Goal: Task Accomplishment & Management: Use online tool/utility

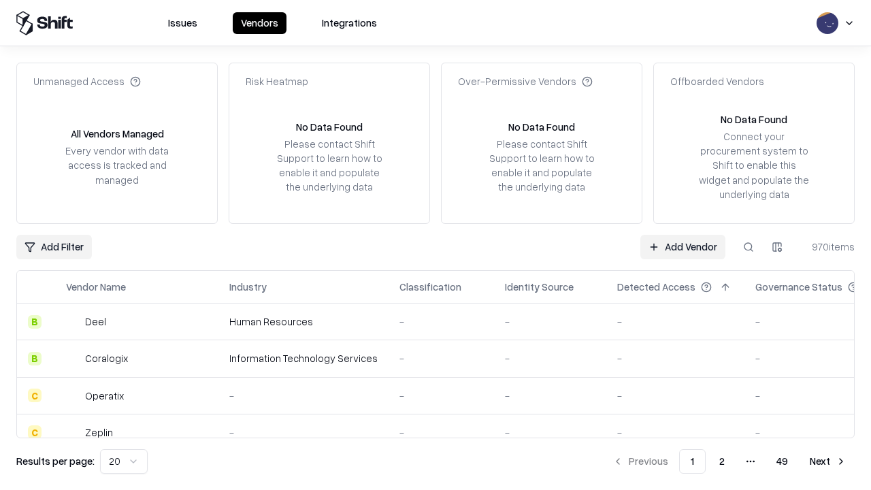
click at [682, 246] on link "Add Vendor" at bounding box center [682, 247] width 85 height 24
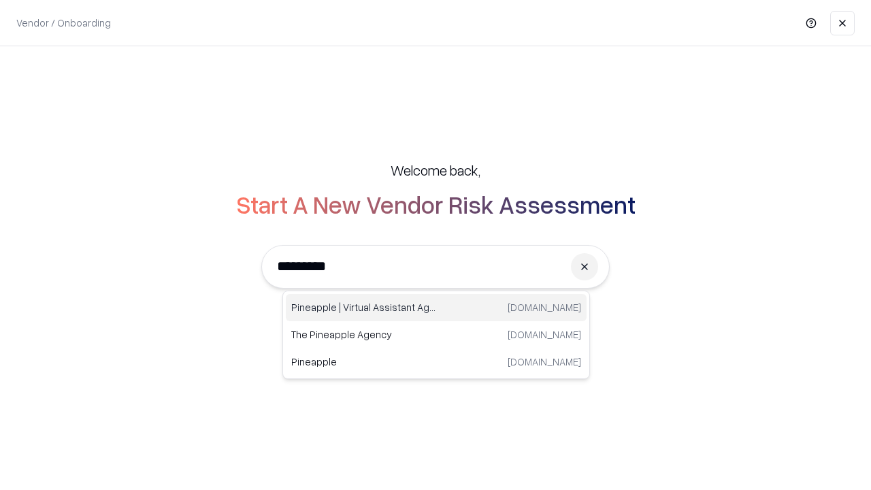
click at [436, 308] on div "Pineapple | Virtual Assistant Agency [DOMAIN_NAME]" at bounding box center [436, 307] width 301 height 27
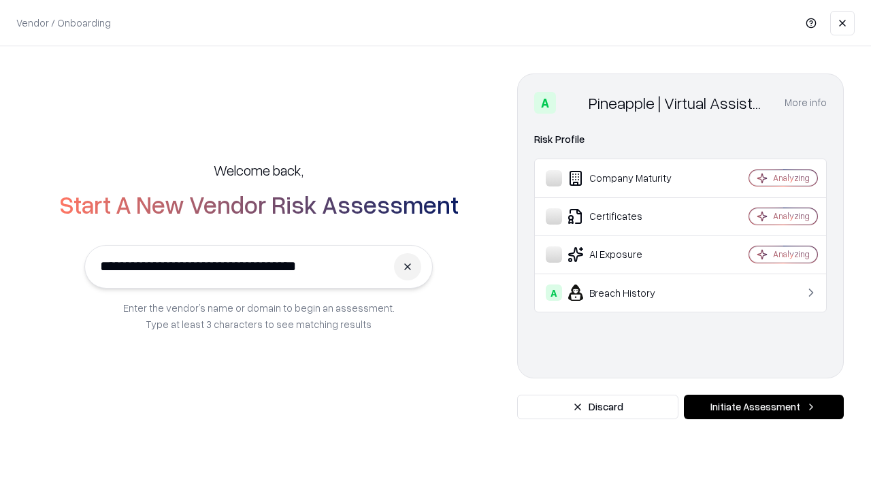
type input "**********"
click at [763, 407] on button "Initiate Assessment" at bounding box center [764, 407] width 160 height 24
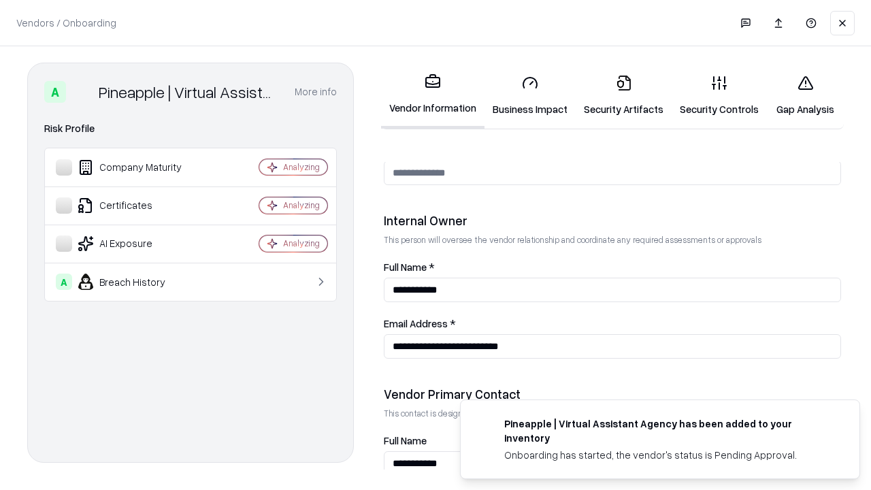
scroll to position [705, 0]
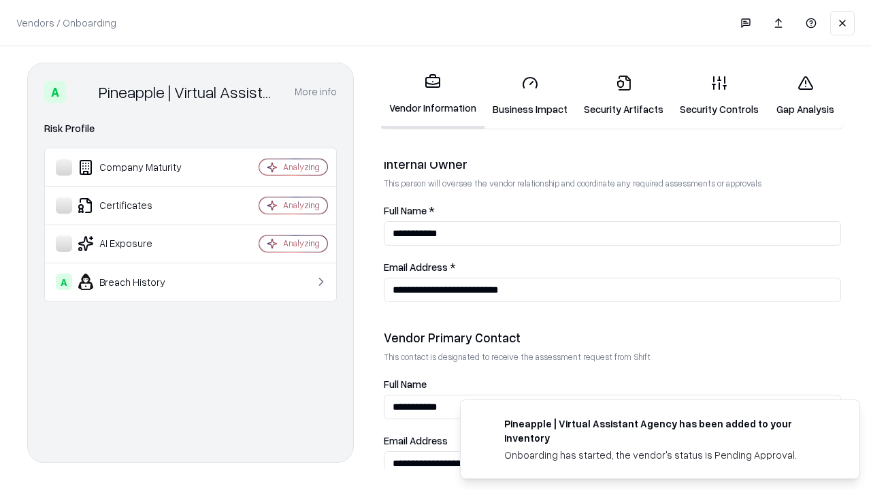
click at [530, 95] on link "Business Impact" at bounding box center [529, 95] width 91 height 63
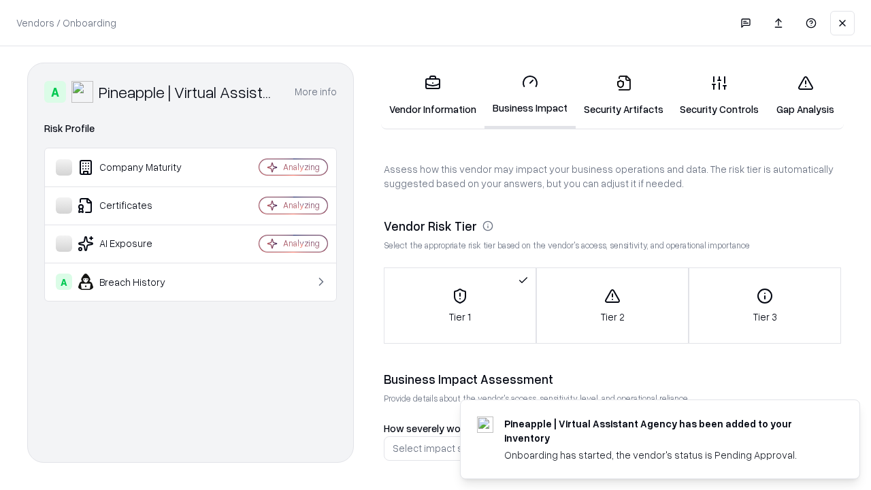
click at [805, 95] on link "Gap Analysis" at bounding box center [805, 95] width 77 height 63
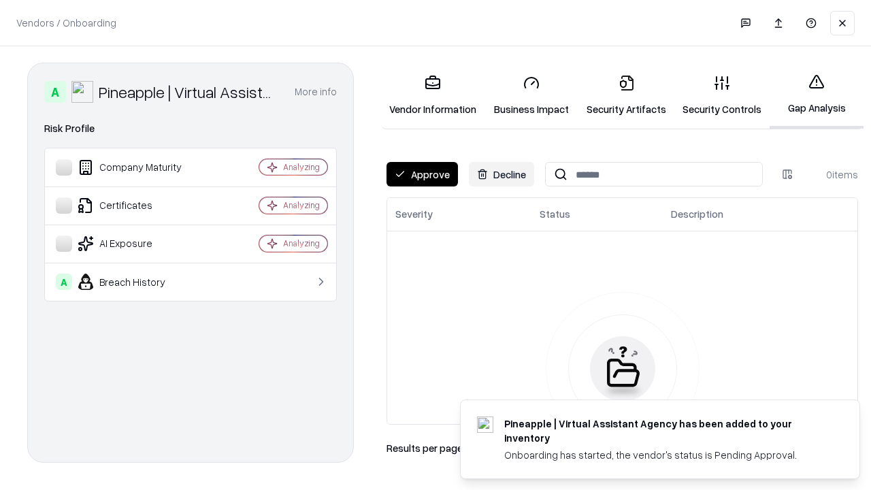
click at [422, 174] on button "Approve" at bounding box center [421, 174] width 71 height 24
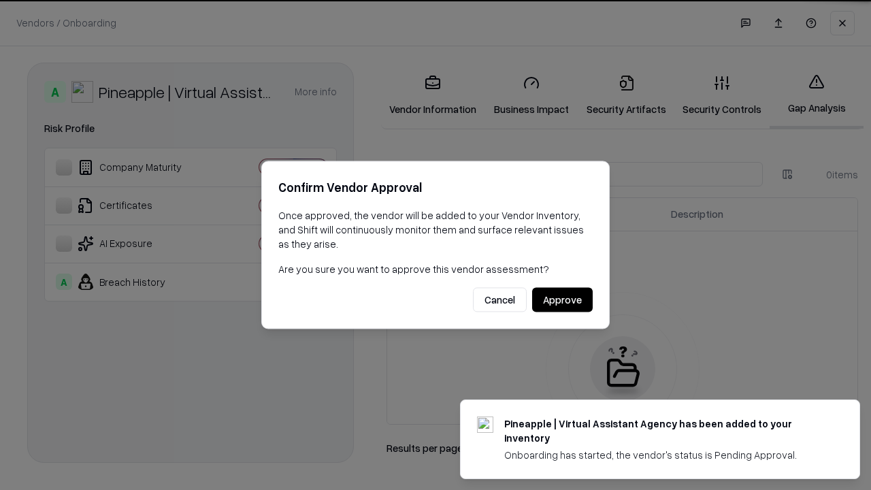
click at [562, 299] on button "Approve" at bounding box center [562, 300] width 61 height 24
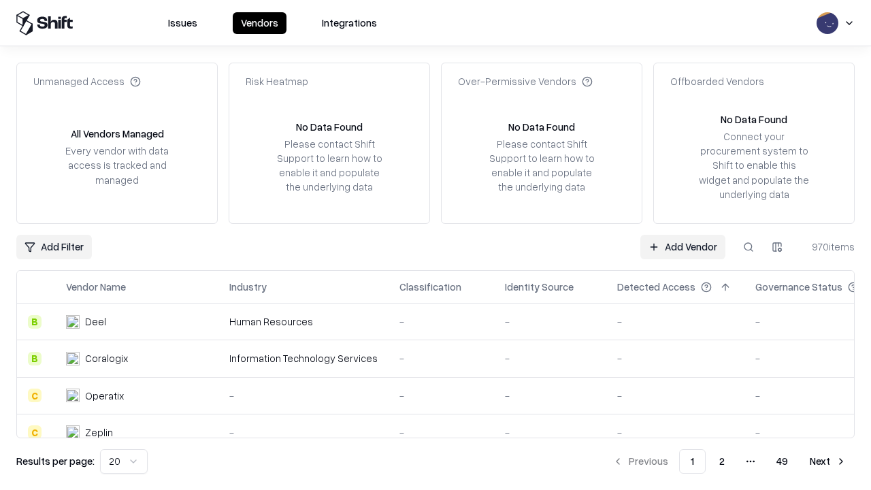
type input "**********"
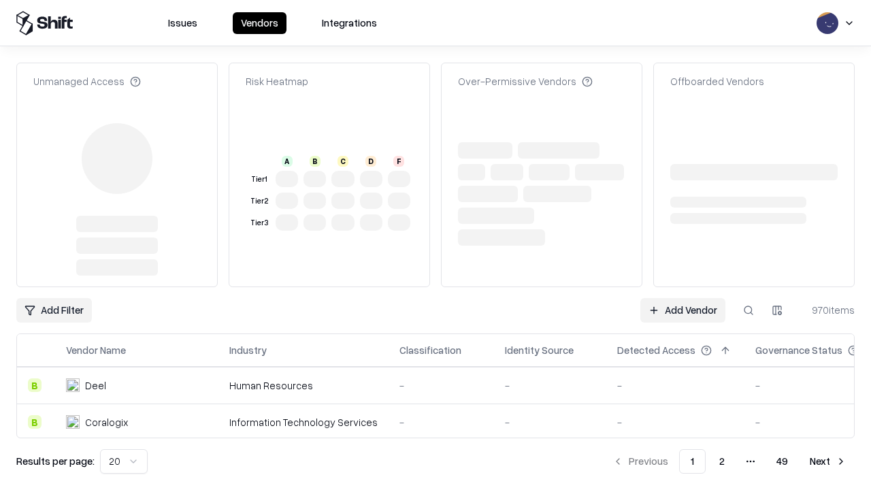
click at [682, 298] on link "Add Vendor" at bounding box center [682, 310] width 85 height 24
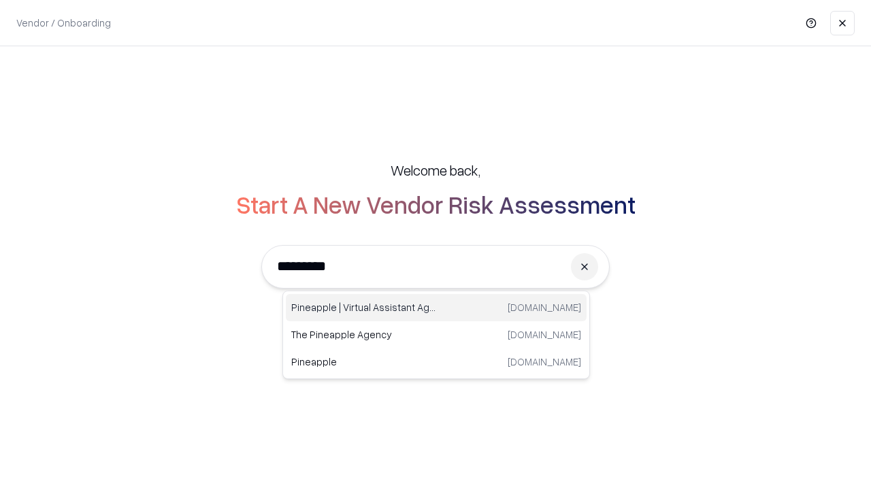
click at [436, 308] on div "Pineapple | Virtual Assistant Agency [DOMAIN_NAME]" at bounding box center [436, 307] width 301 height 27
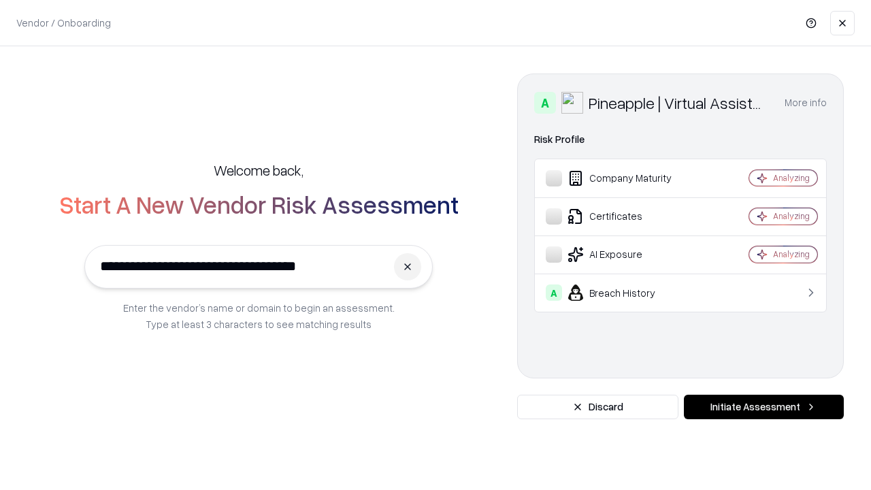
type input "**********"
click at [763, 407] on button "Initiate Assessment" at bounding box center [764, 407] width 160 height 24
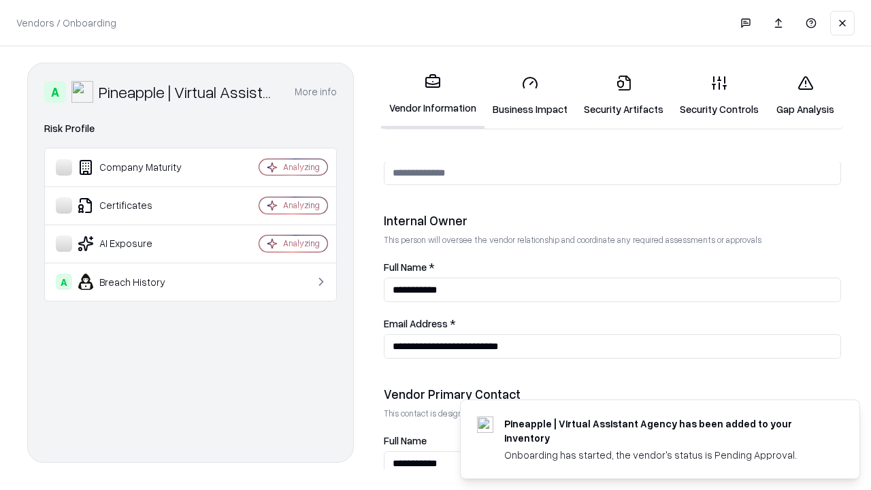
scroll to position [705, 0]
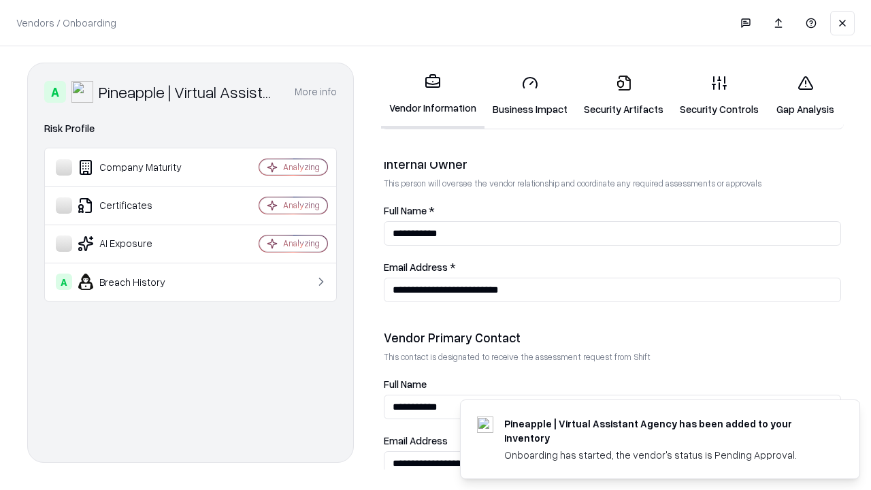
click at [805, 95] on link "Gap Analysis" at bounding box center [805, 95] width 77 height 63
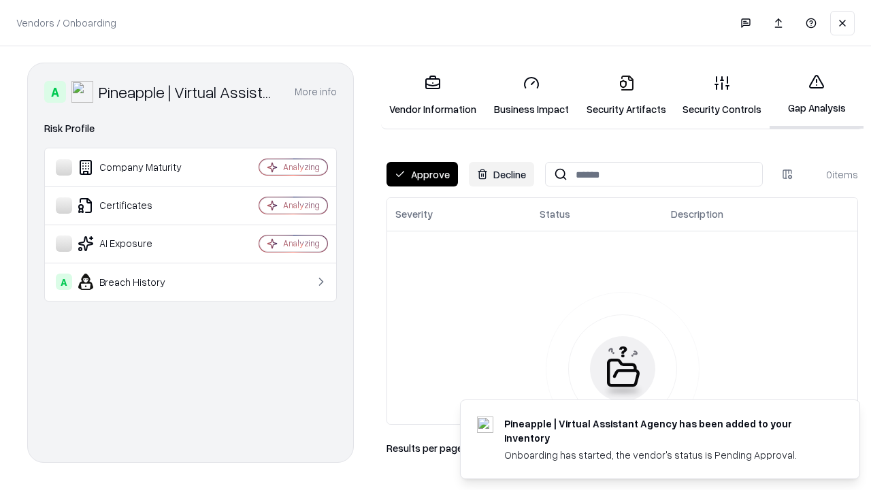
click at [422, 174] on button "Approve" at bounding box center [421, 174] width 71 height 24
